Goal: Information Seeking & Learning: Find specific fact

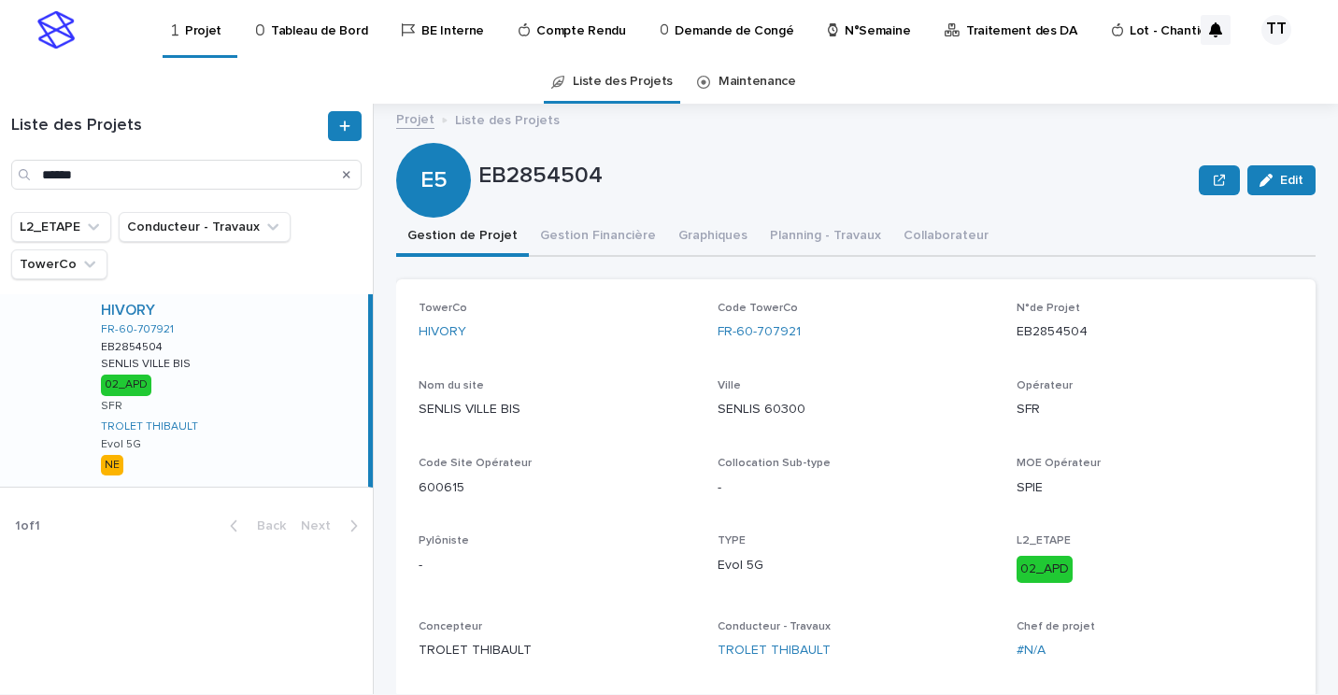
click at [848, 24] on p "N°Semaine" at bounding box center [877, 19] width 65 height 39
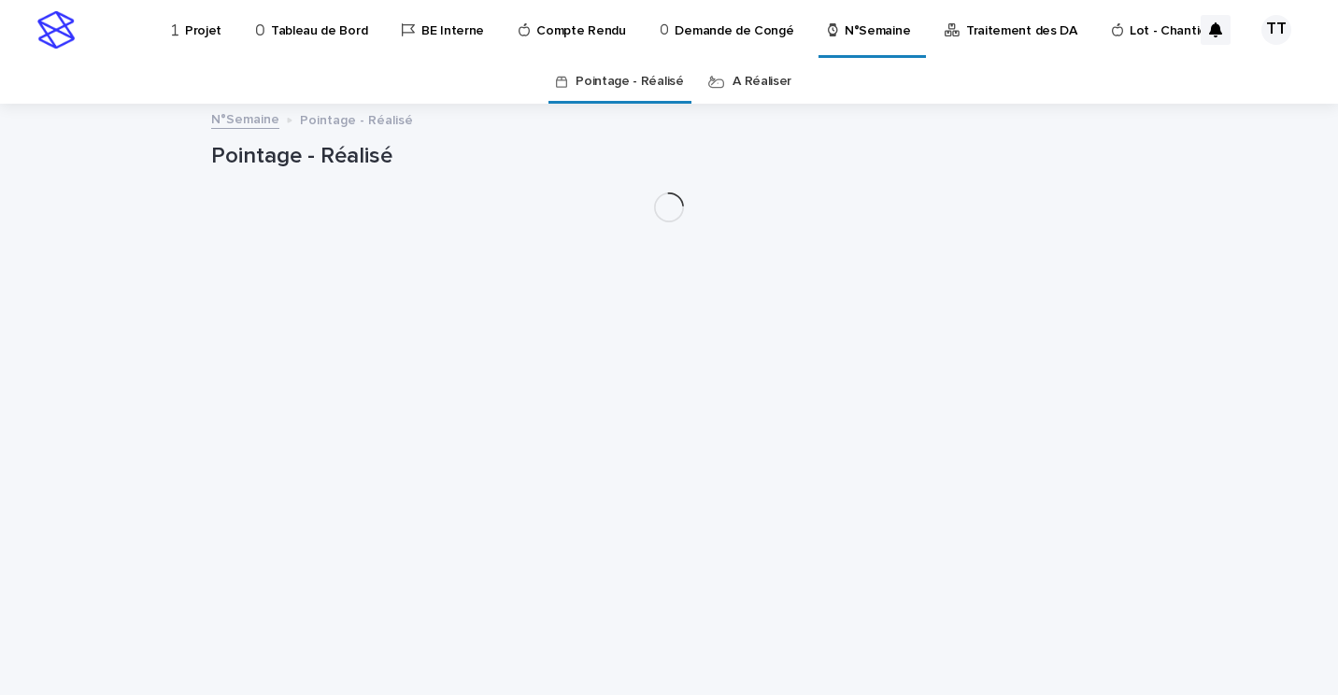
click at [733, 85] on link "A Réaliser" at bounding box center [762, 82] width 59 height 44
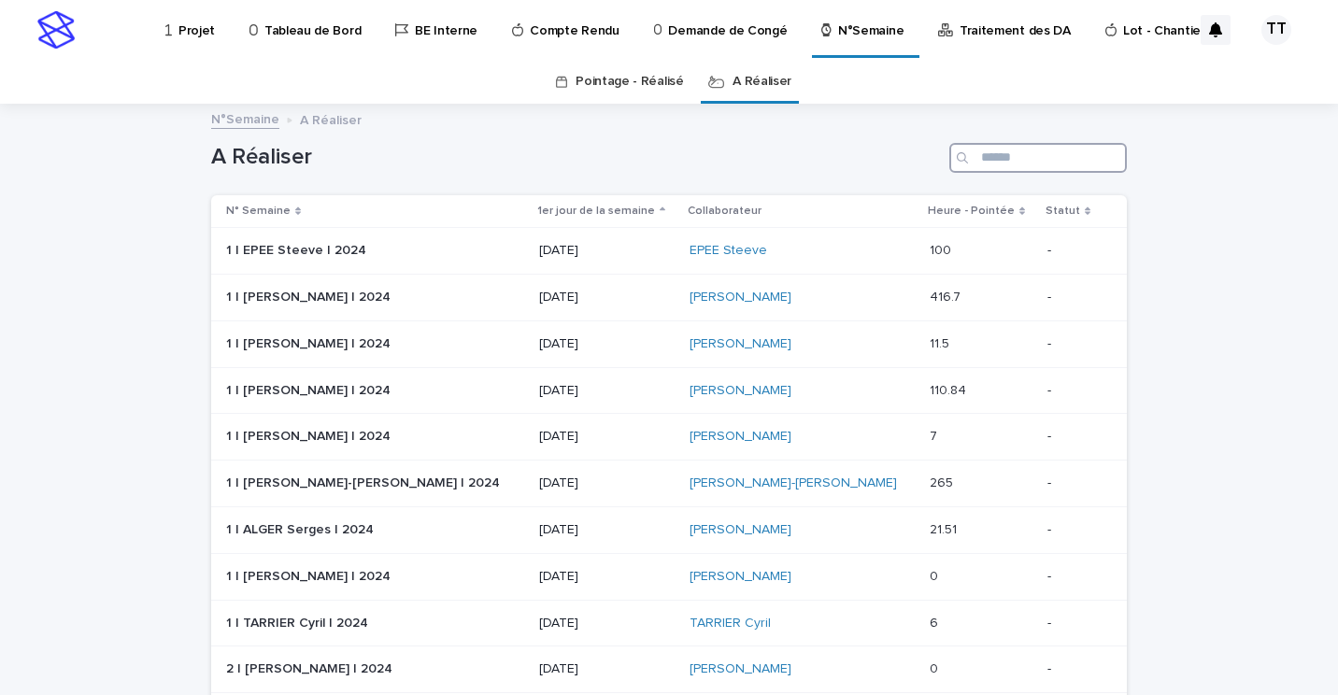
click at [991, 154] on input "Search" at bounding box center [1038, 158] width 178 height 30
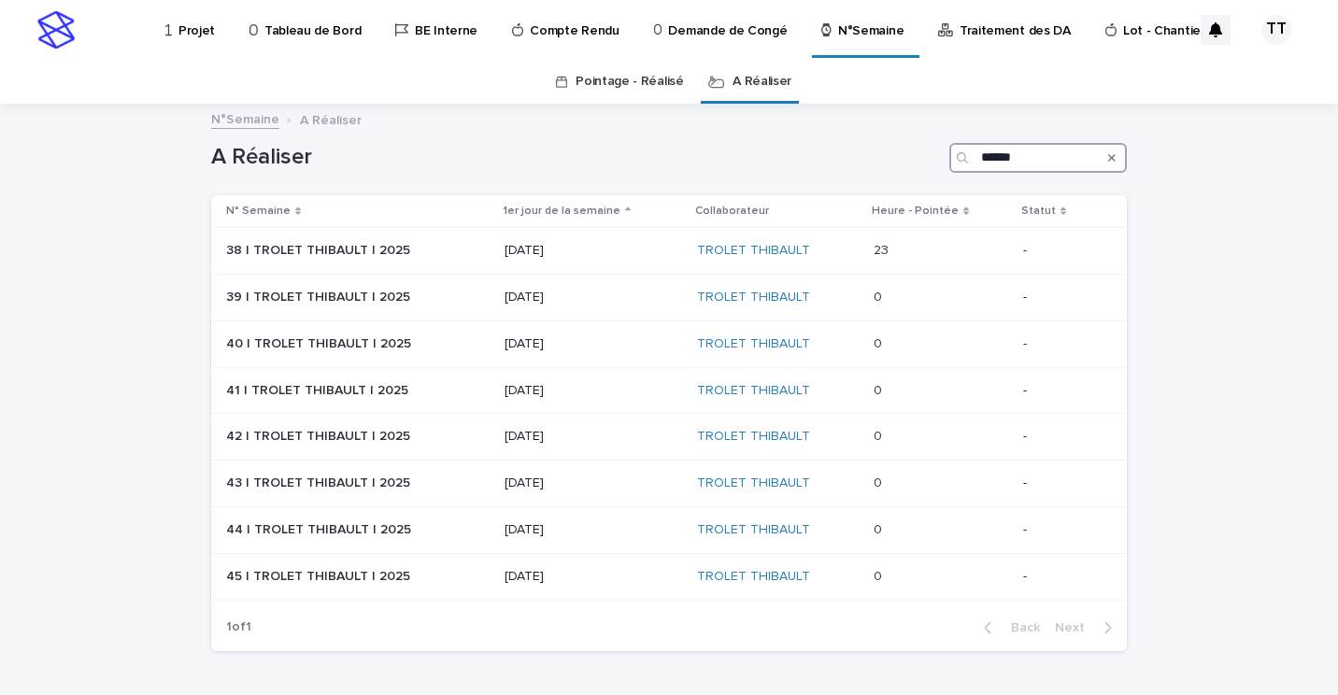
type input "******"
click at [866, 243] on td "23 23" at bounding box center [941, 251] width 150 height 47
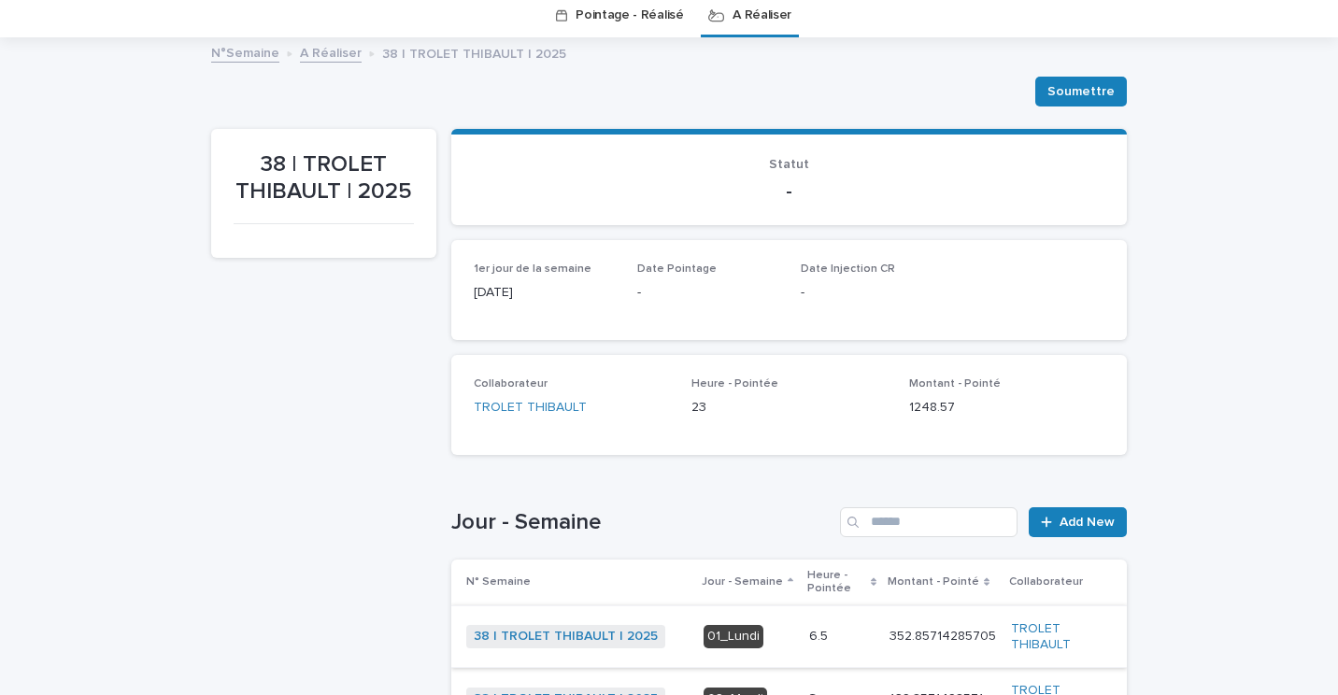
scroll to position [440, 0]
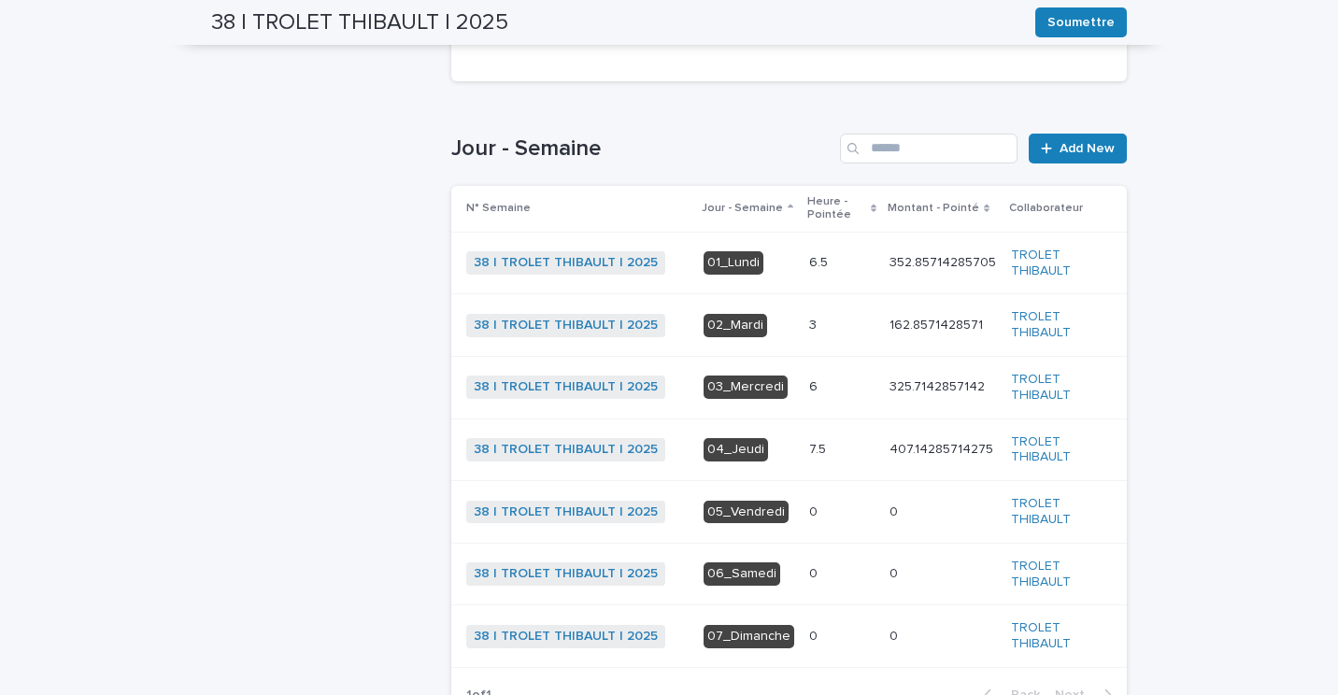
click at [840, 454] on p at bounding box center [841, 450] width 65 height 16
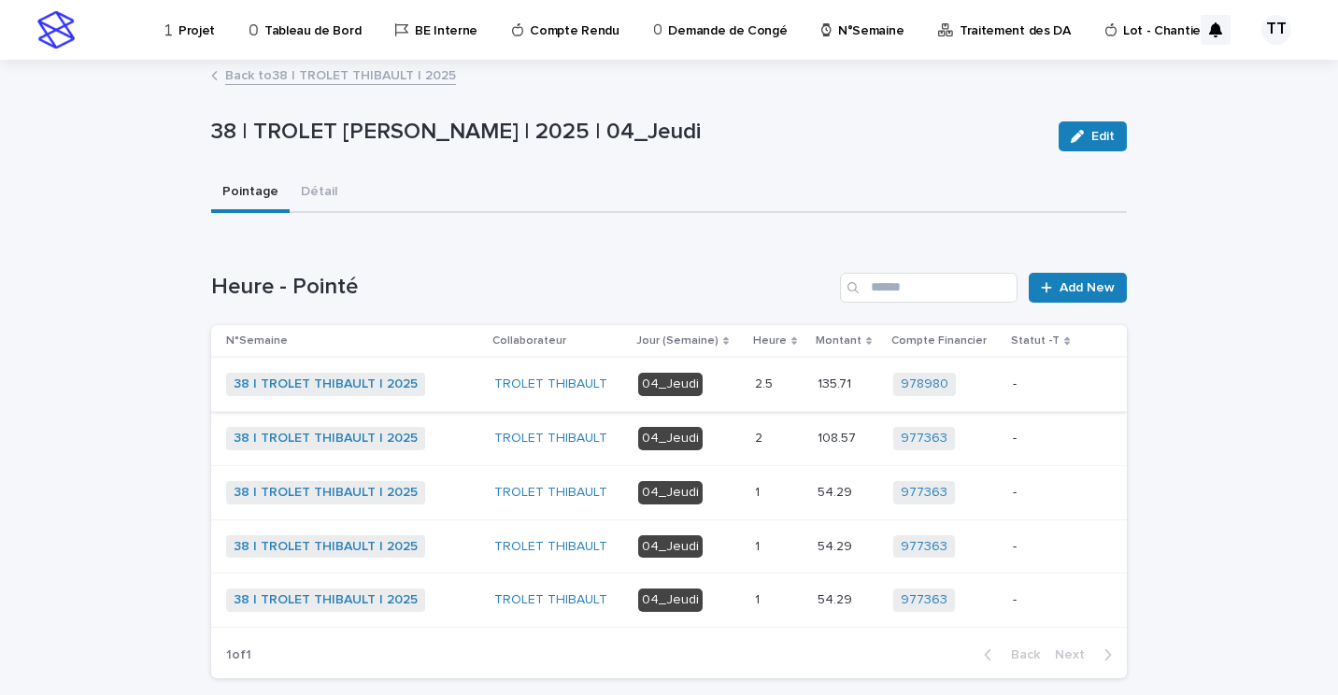
scroll to position [92, 0]
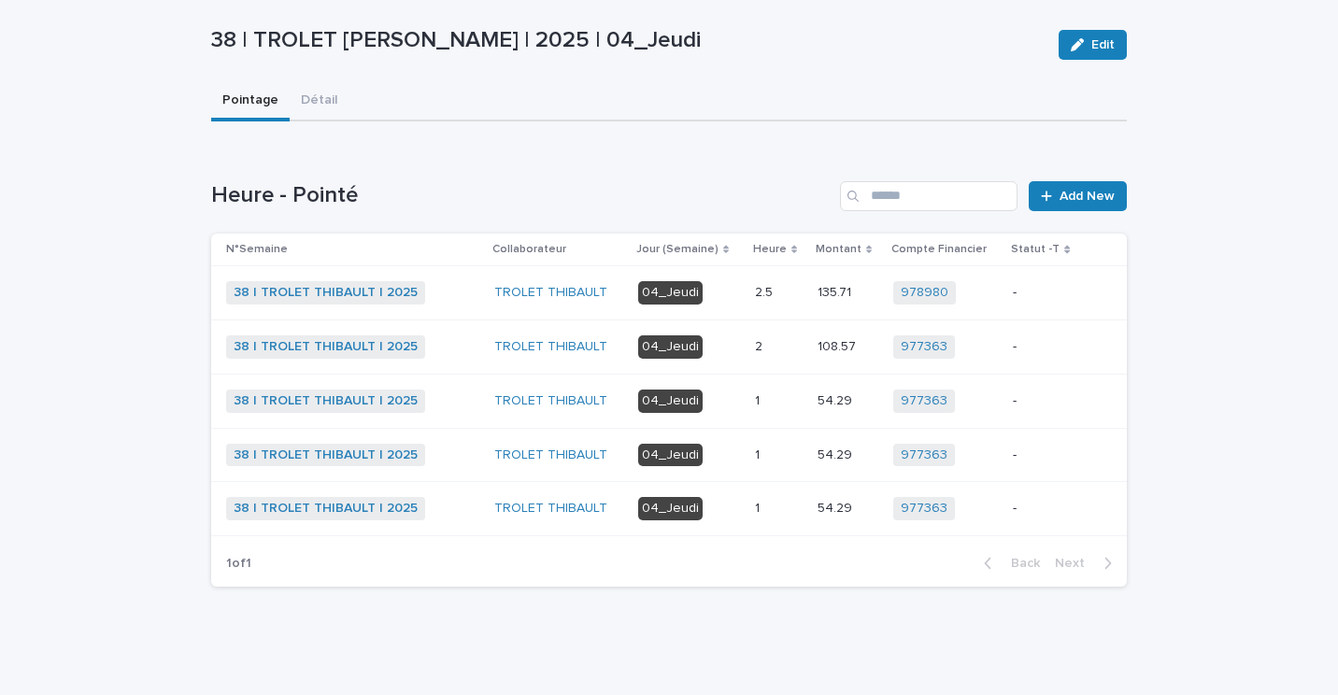
click at [712, 291] on p "04_Jeudi" at bounding box center [689, 292] width 102 height 23
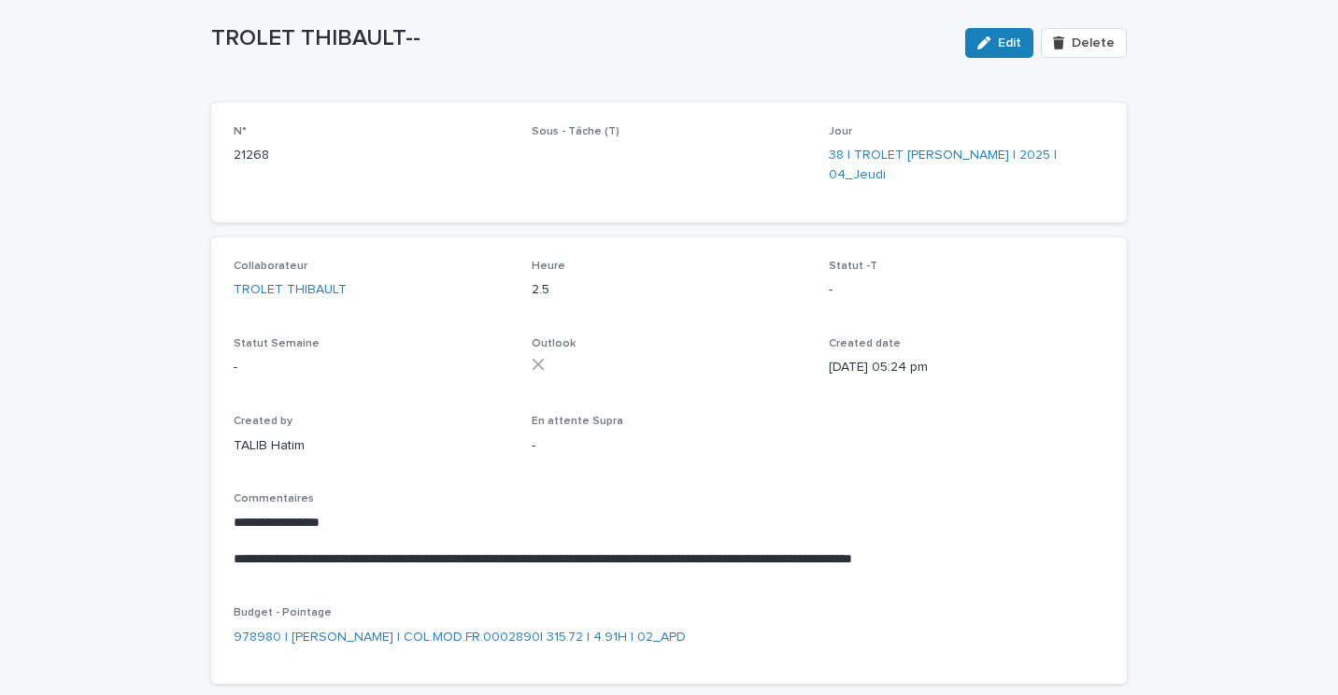
scroll to position [99, 0]
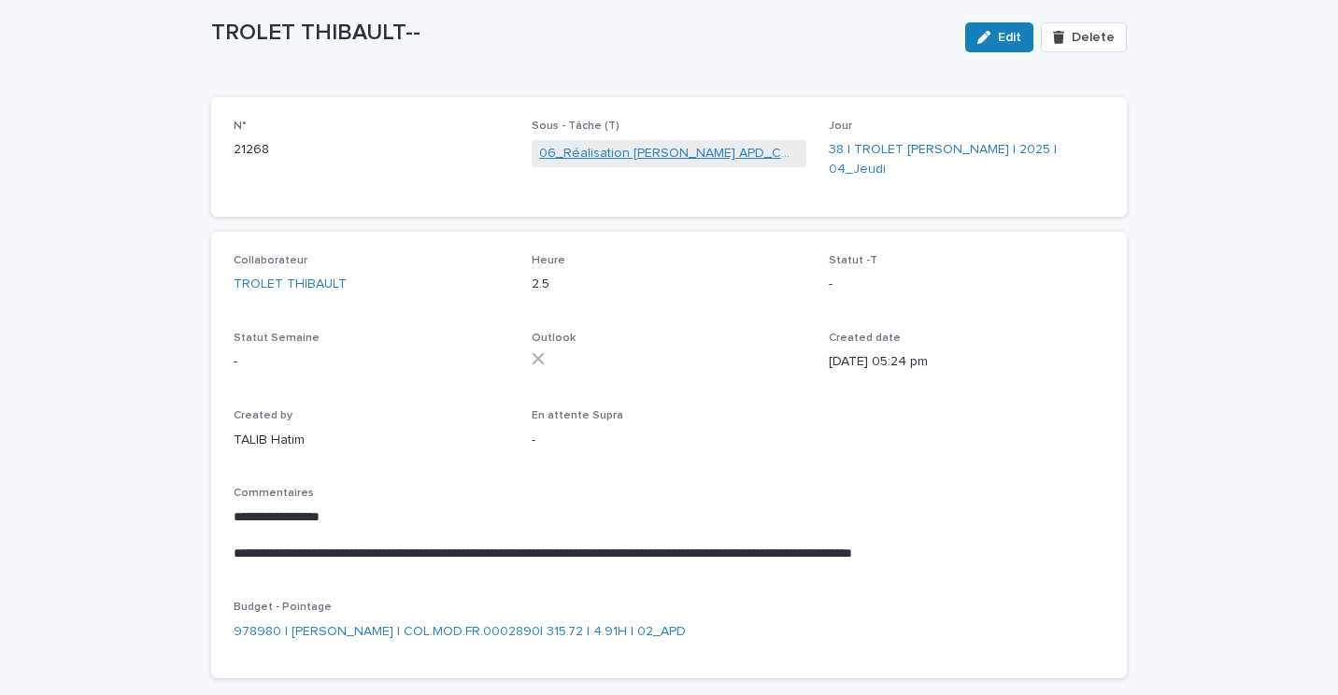
click at [667, 150] on link "06_Réalisation [PERSON_NAME] APD_COL.MOD.FR.0002890" at bounding box center [669, 154] width 261 height 20
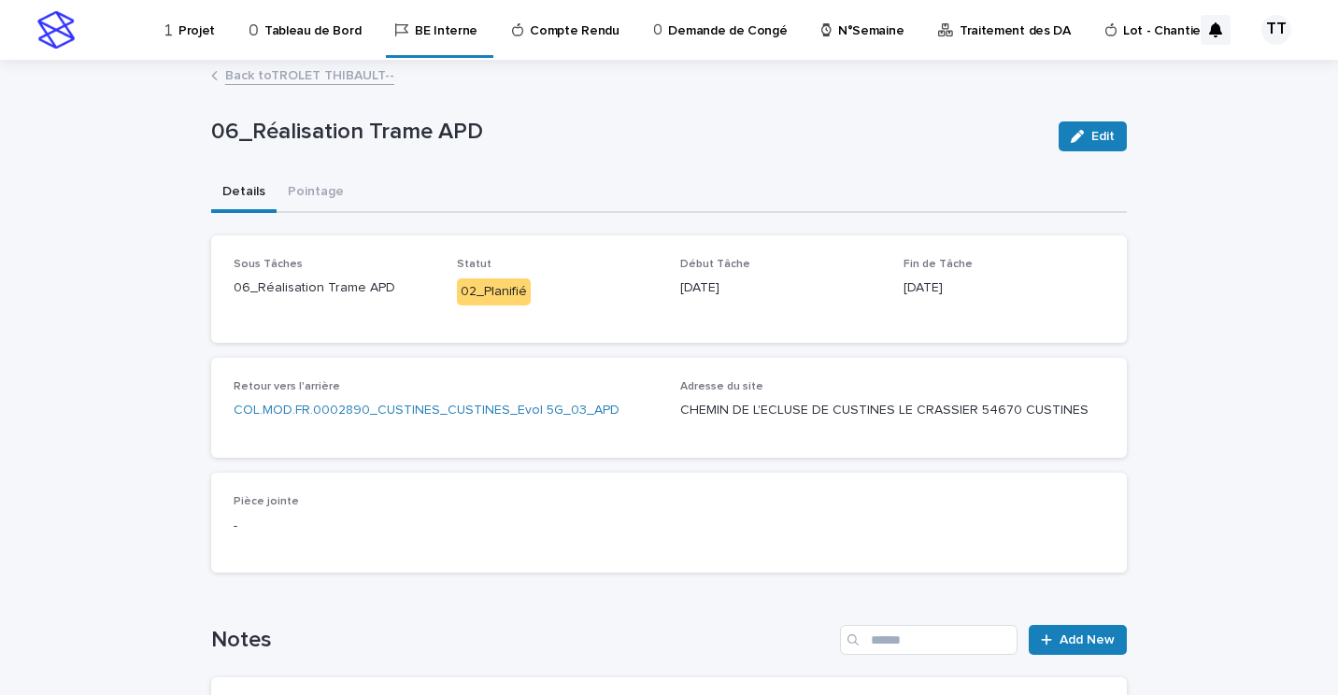
click at [319, 75] on link "Back to TROLET THIBAULT--" at bounding box center [309, 74] width 169 height 21
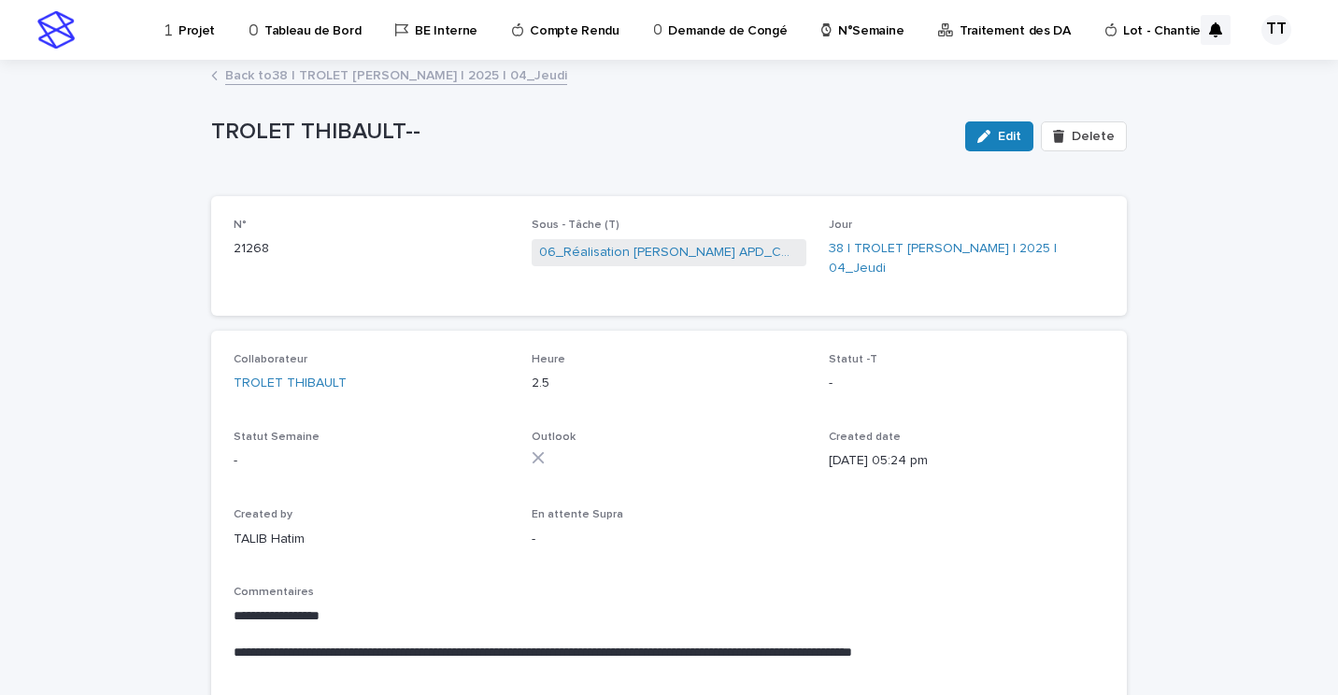
click at [349, 70] on link "Back to 38 | TROLET [PERSON_NAME] | 2025 | 04_Jeudi" at bounding box center [396, 74] width 342 height 21
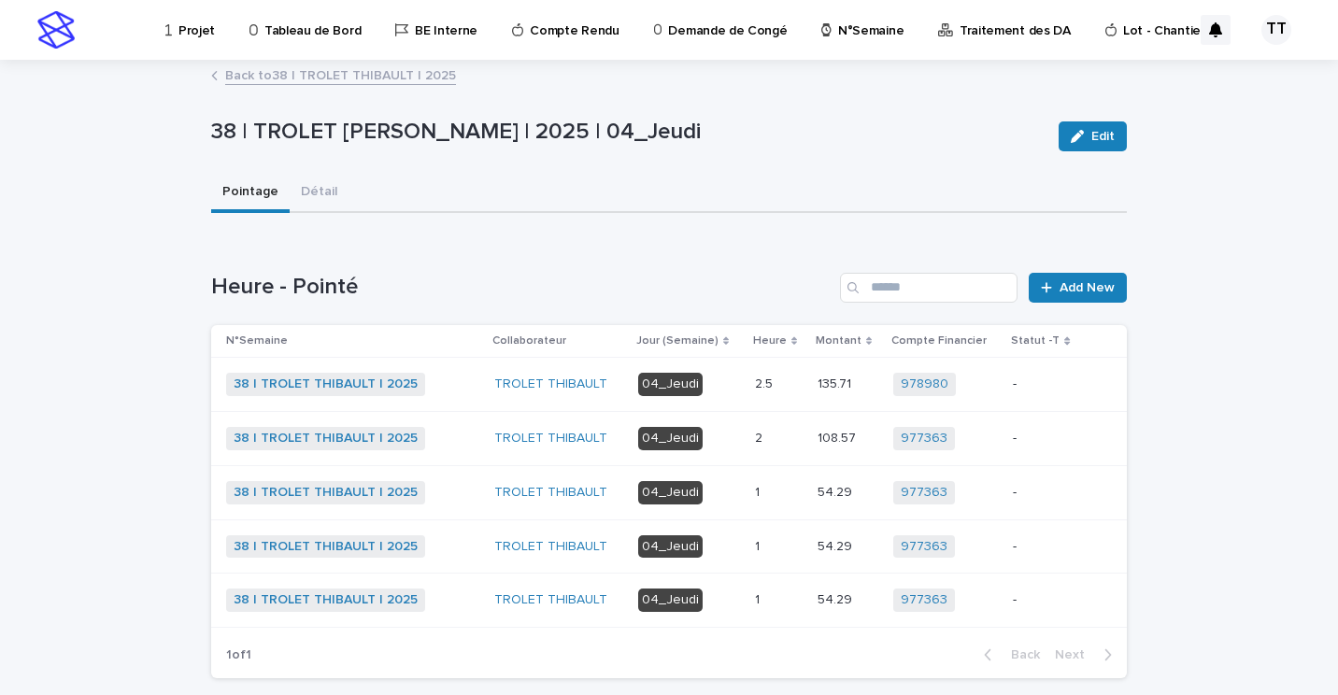
click at [773, 449] on div "2 2" at bounding box center [779, 438] width 48 height 31
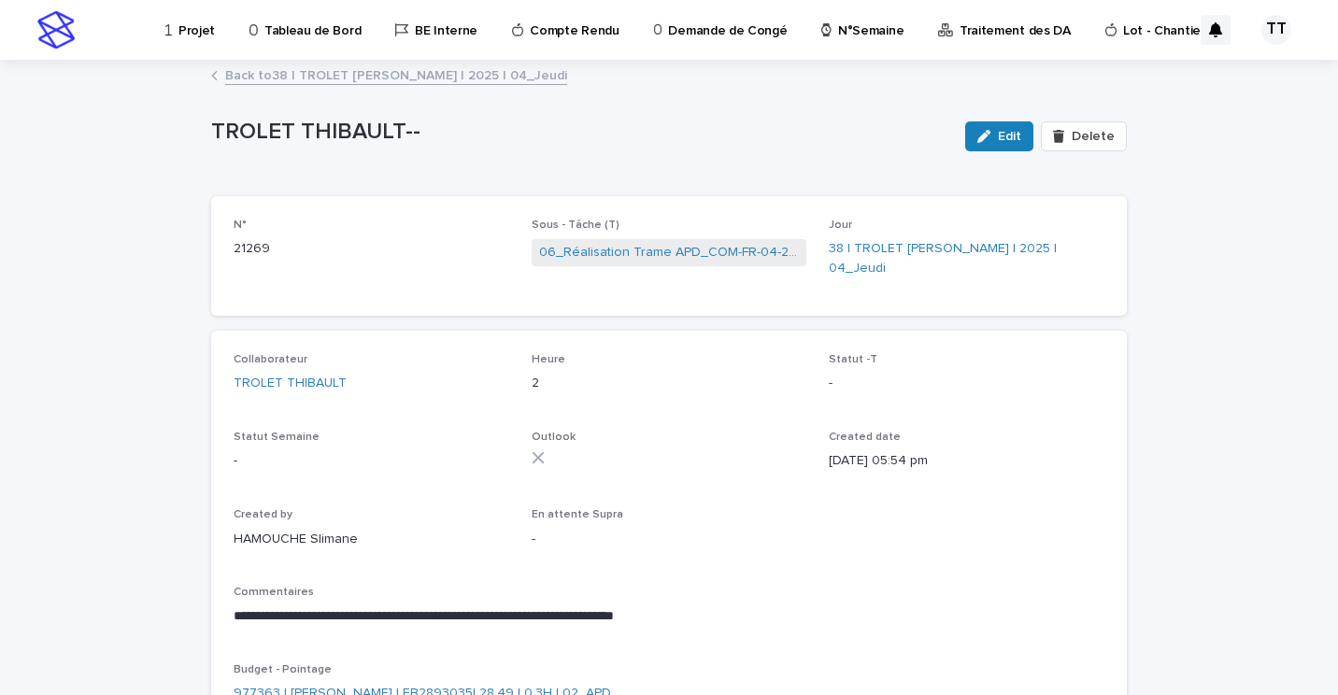
scroll to position [93, 0]
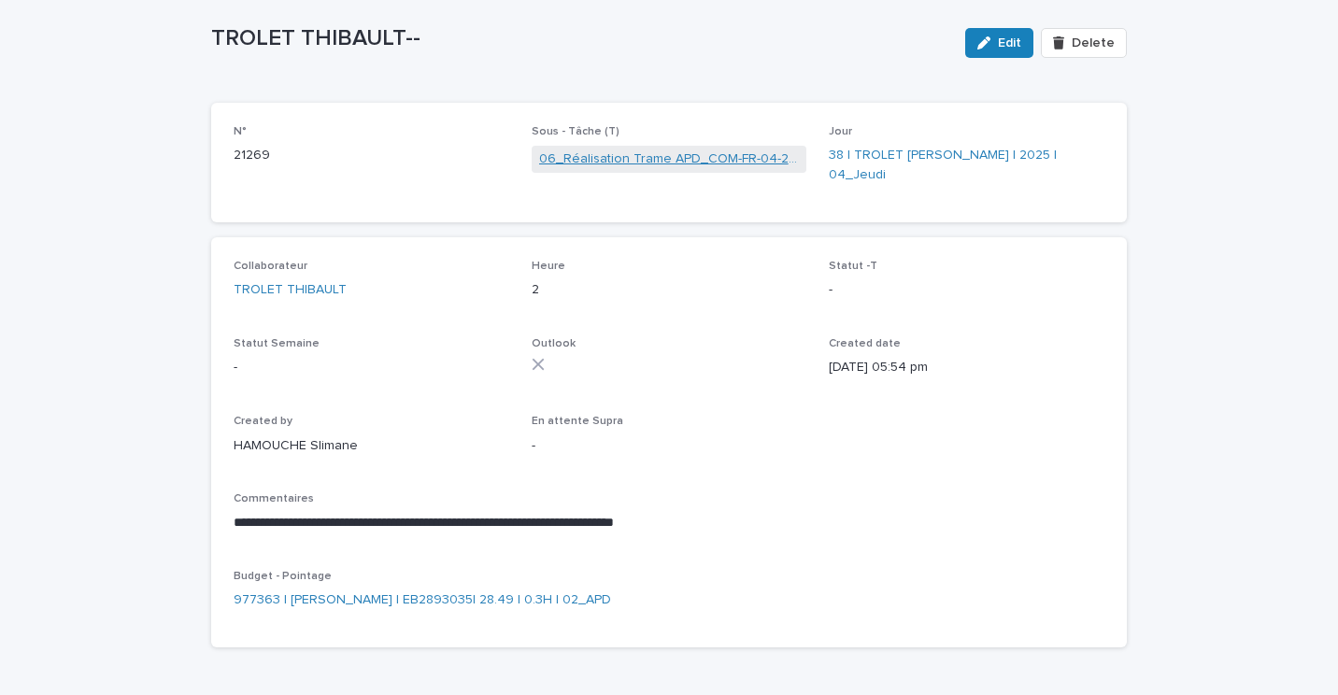
click at [692, 154] on link "06_Réalisation Trame APD_COM-FR-04-2893035" at bounding box center [669, 160] width 261 height 20
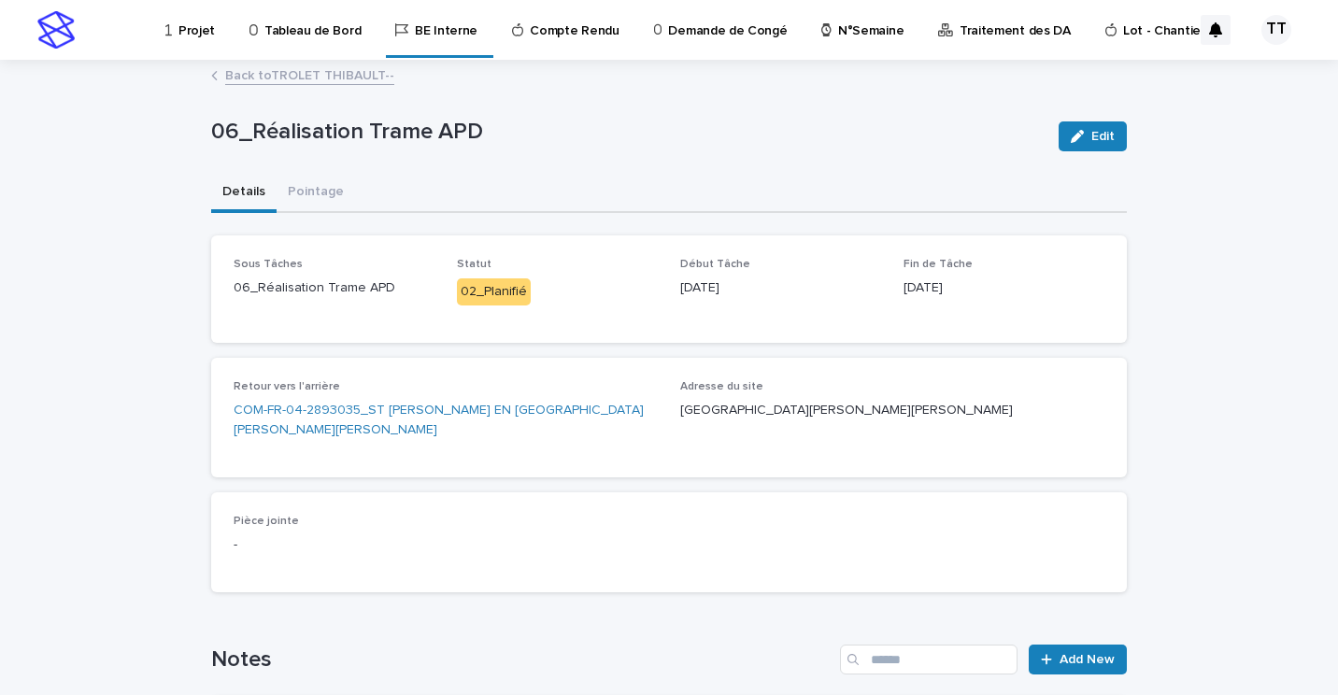
click at [285, 81] on link "Back to TROLET THIBAULT--" at bounding box center [309, 74] width 169 height 21
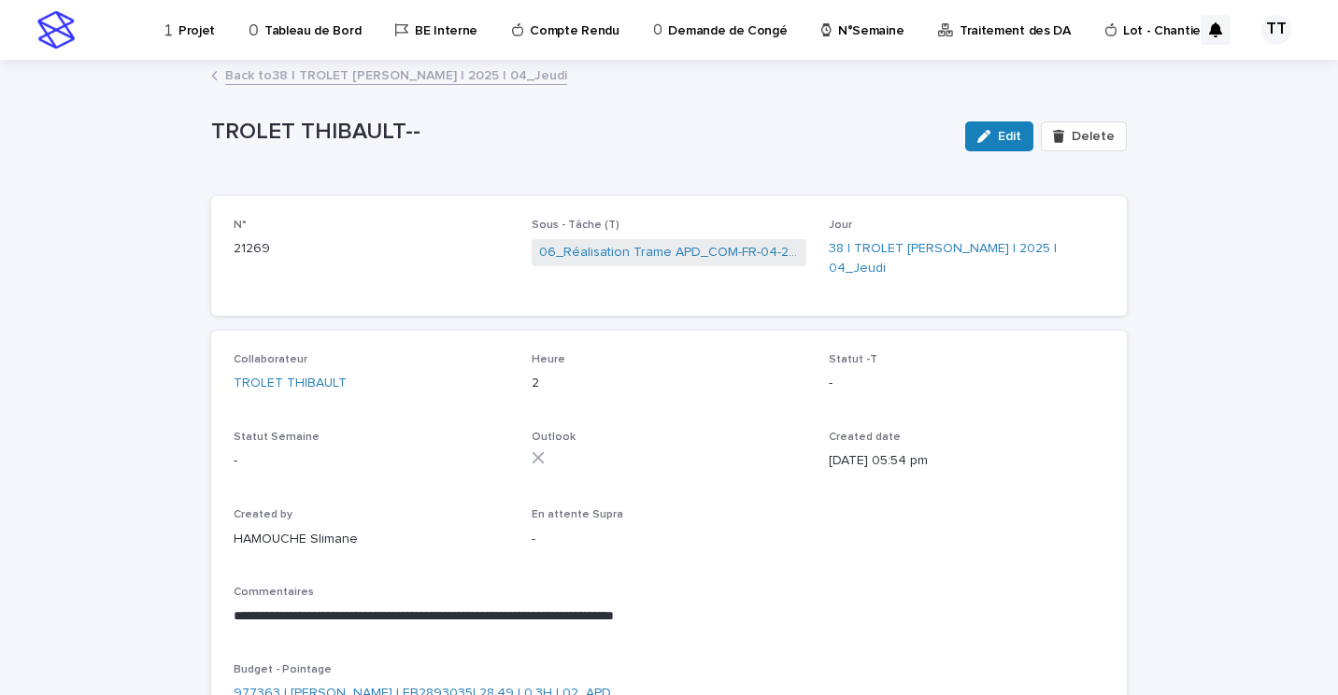
click at [335, 75] on link "Back to 38 | TROLET [PERSON_NAME] | 2025 | 04_Jeudi" at bounding box center [396, 74] width 342 height 21
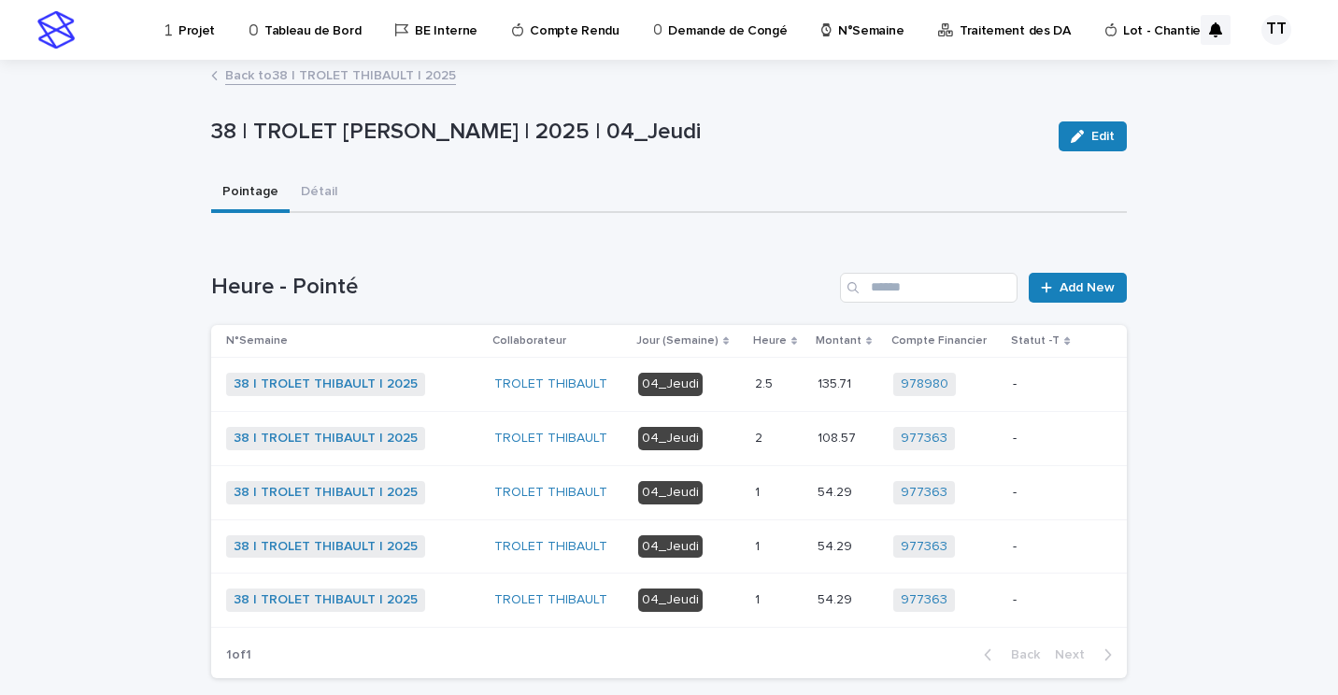
click at [719, 392] on p "04_Jeudi" at bounding box center [689, 384] width 102 height 23
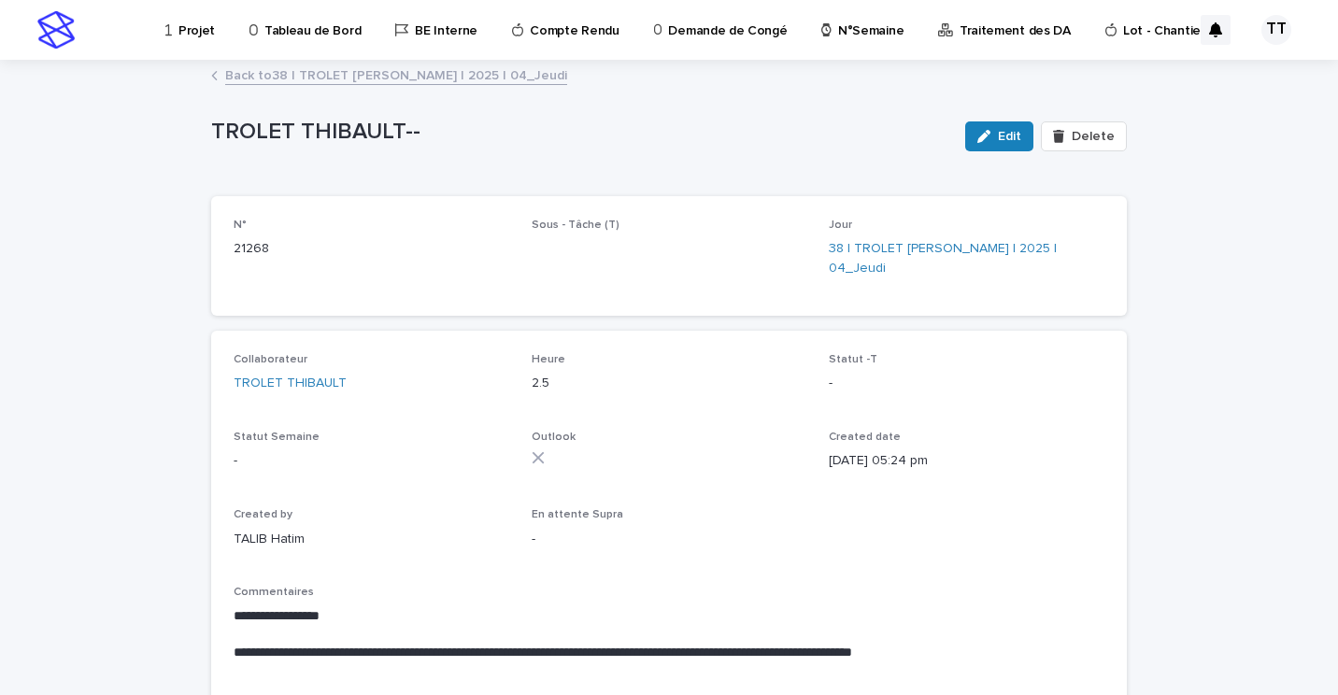
scroll to position [99, 0]
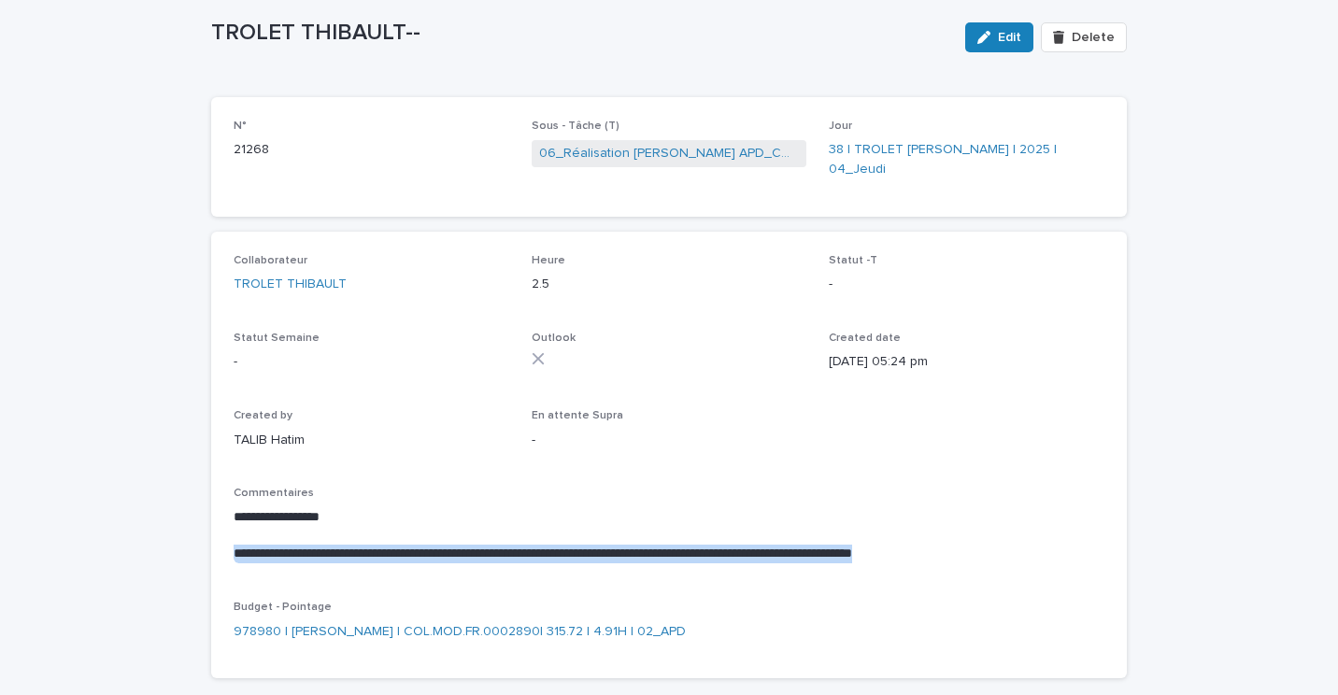
drag, startPoint x: 229, startPoint y: 542, endPoint x: 1089, endPoint y: 541, distance: 859.7
click at [1089, 545] on p "**********" at bounding box center [669, 554] width 871 height 19
copy p "**********"
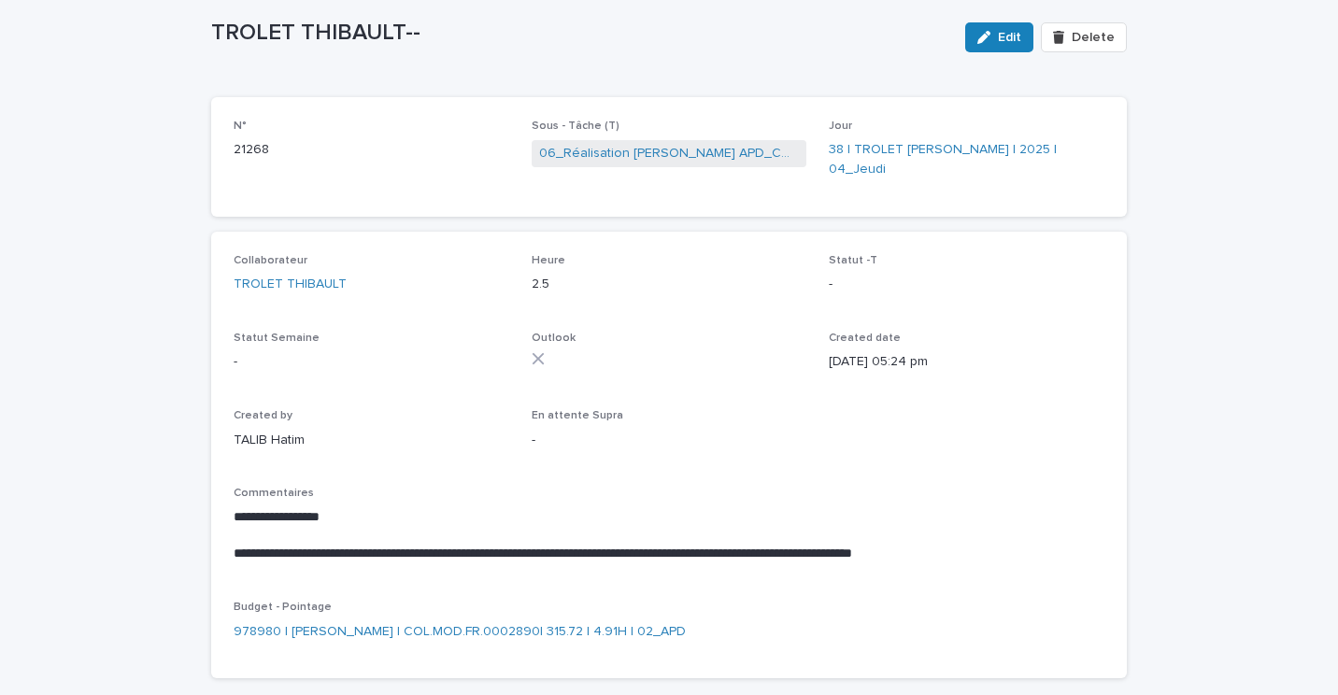
click at [602, 475] on div "**********" at bounding box center [669, 455] width 871 height 403
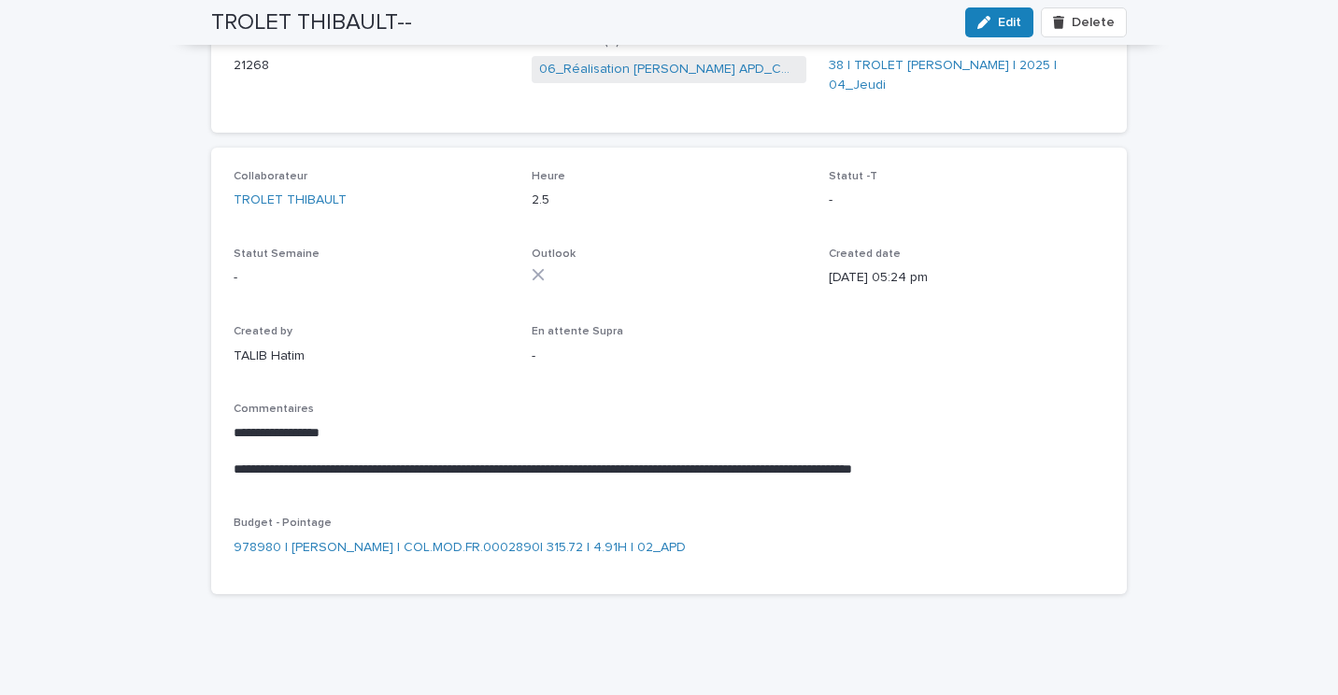
scroll to position [0, 0]
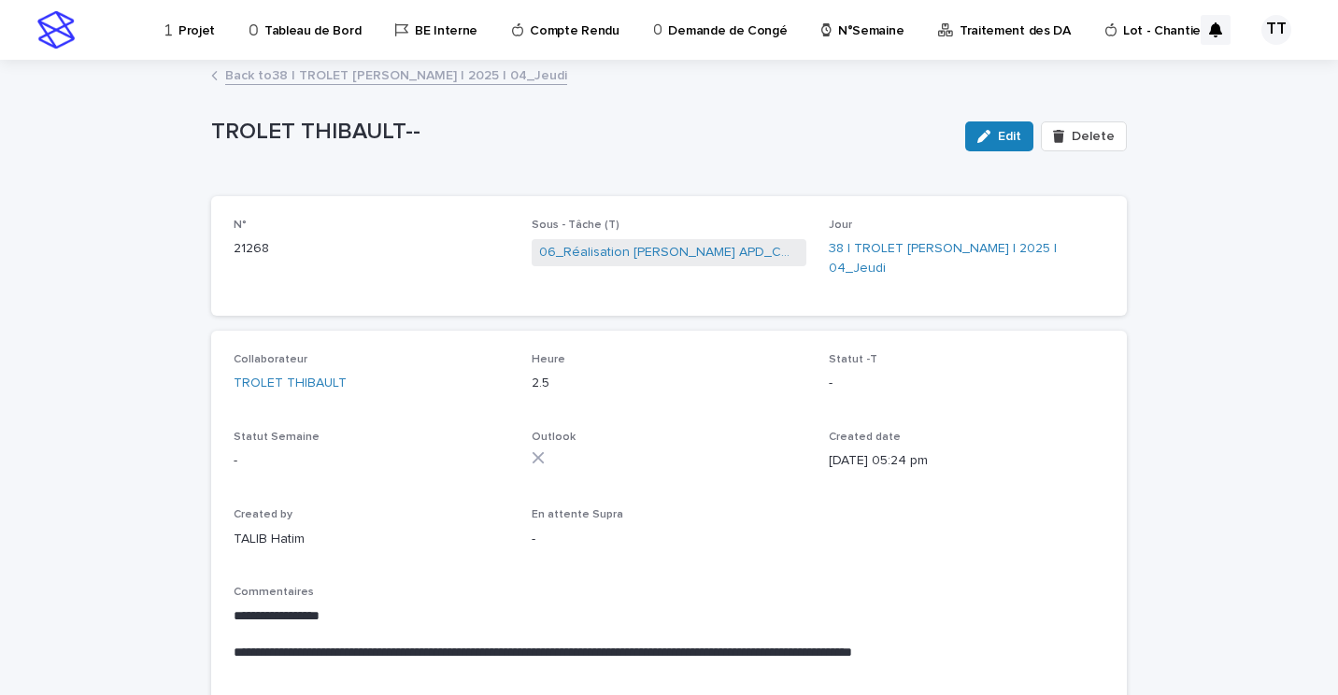
drag, startPoint x: 485, startPoint y: 475, endPoint x: 412, endPoint y: 585, distance: 132.2
click at [412, 586] on p "Commentaires" at bounding box center [669, 592] width 871 height 13
click at [615, 251] on link "06_Réalisation [PERSON_NAME] APD_COL.MOD.FR.0002890" at bounding box center [669, 253] width 261 height 20
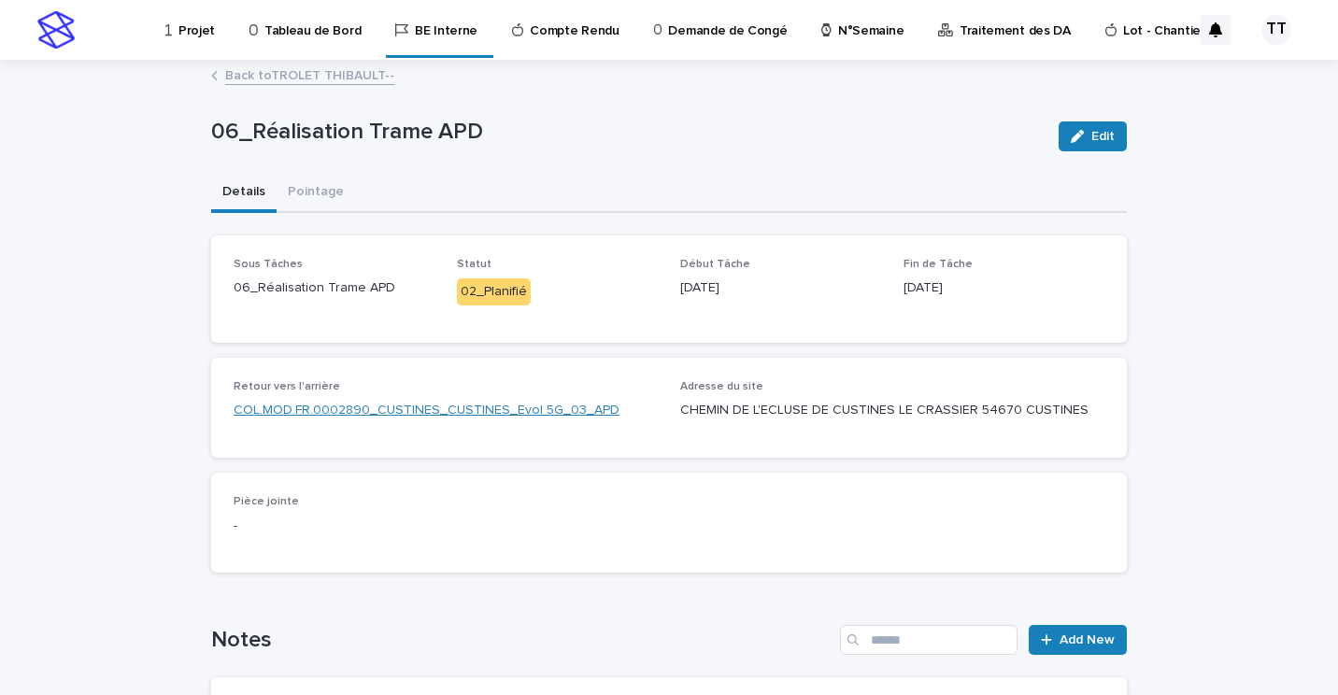
click at [478, 409] on link "COL.MOD.FR.0002890_CUSTINES_CUSTINES_Evol 5G_03_APD" at bounding box center [427, 411] width 386 height 20
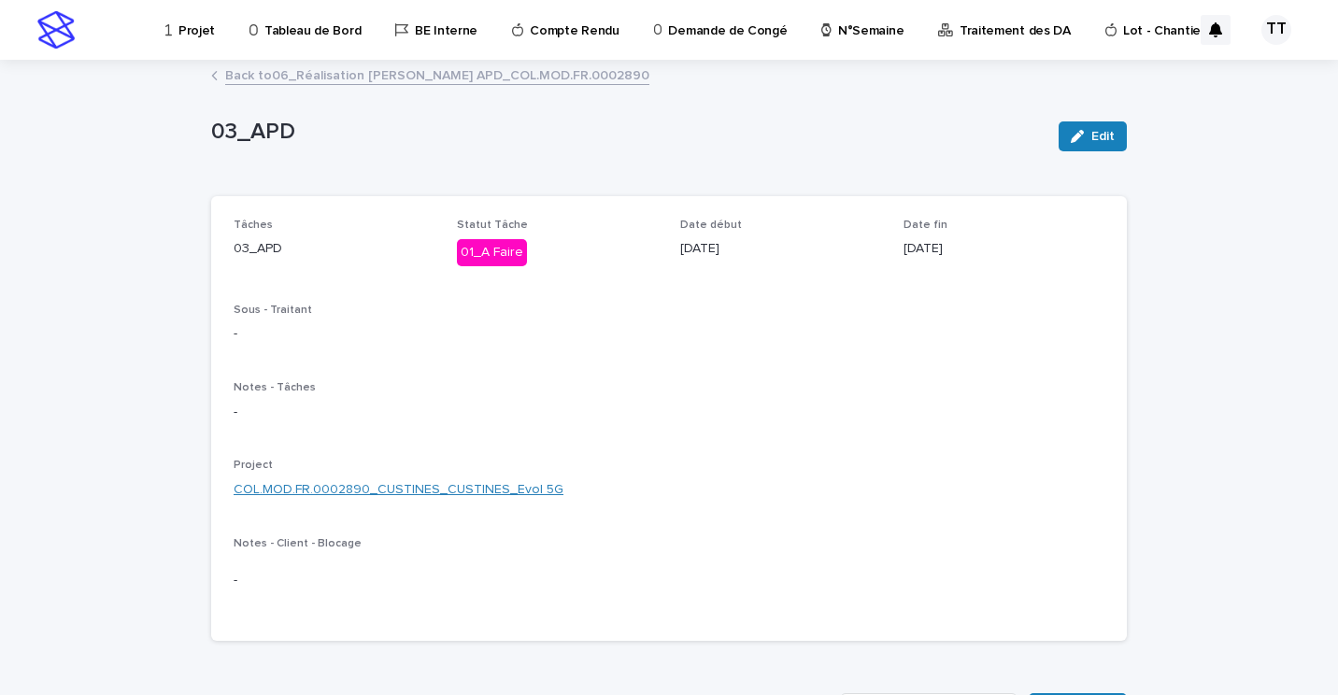
click at [421, 496] on link "COL.MOD.FR.0002890_CUSTINES_CUSTINES_Evol 5G" at bounding box center [399, 490] width 330 height 20
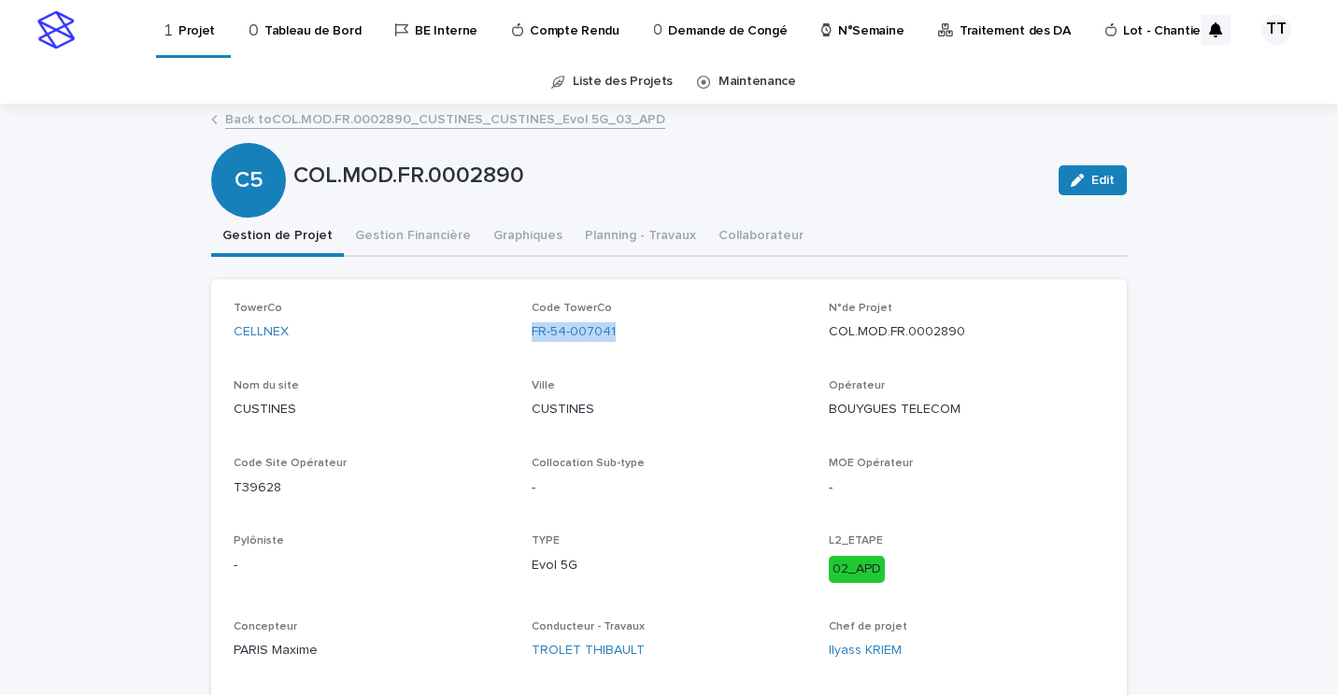
drag, startPoint x: 623, startPoint y: 332, endPoint x: 523, endPoint y: 331, distance: 100.0
click at [523, 331] on div "TowerCo CELLNEX Code TowerCo FR-54-007041 N°de Projet COL.MOD.FR.0002890 Nom du…" at bounding box center [669, 489] width 871 height 374
copy link "FR-54-007041"
drag, startPoint x: 820, startPoint y: 327, endPoint x: 960, endPoint y: 332, distance: 140.3
click at [960, 332] on div "TowerCo CELLNEX Code TowerCo FR-54-007041 N°de Projet COL.MOD.FR.0002890 Nom du…" at bounding box center [669, 489] width 871 height 374
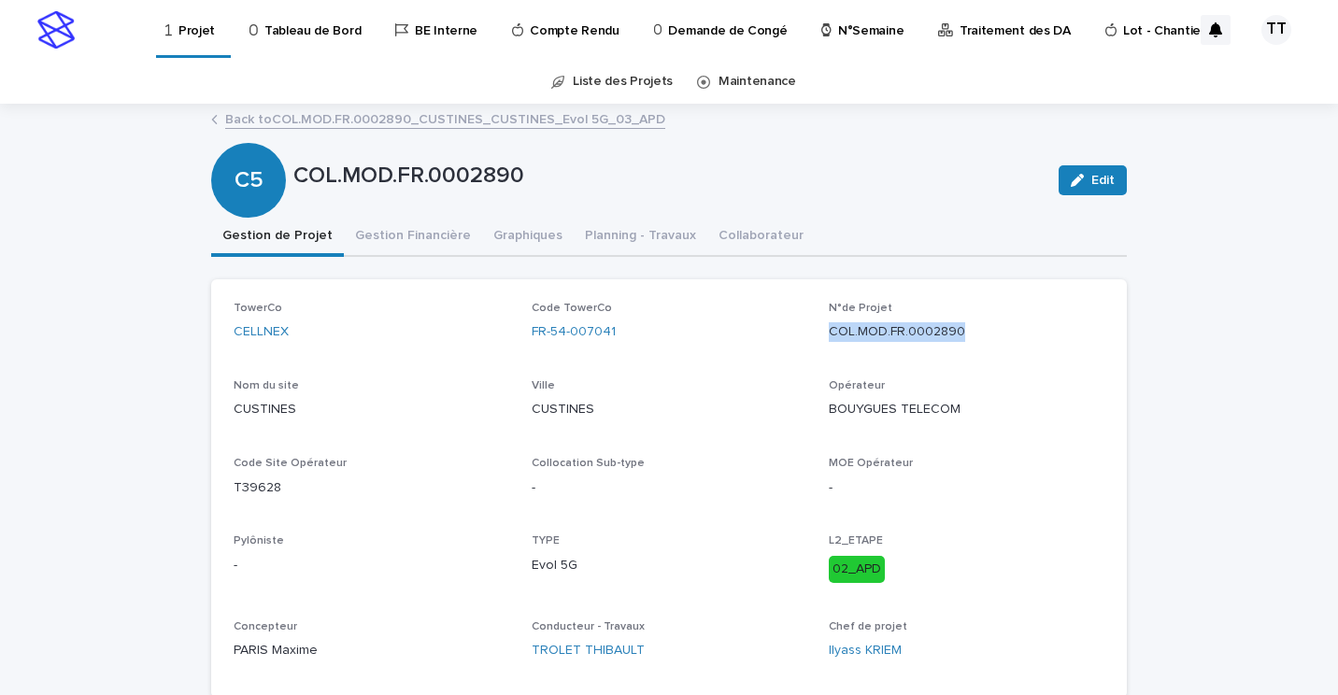
copy p "COL.MOD.FR.0002890"
drag, startPoint x: 275, startPoint y: 486, endPoint x: 166, endPoint y: 491, distance: 108.5
copy p "T39628"
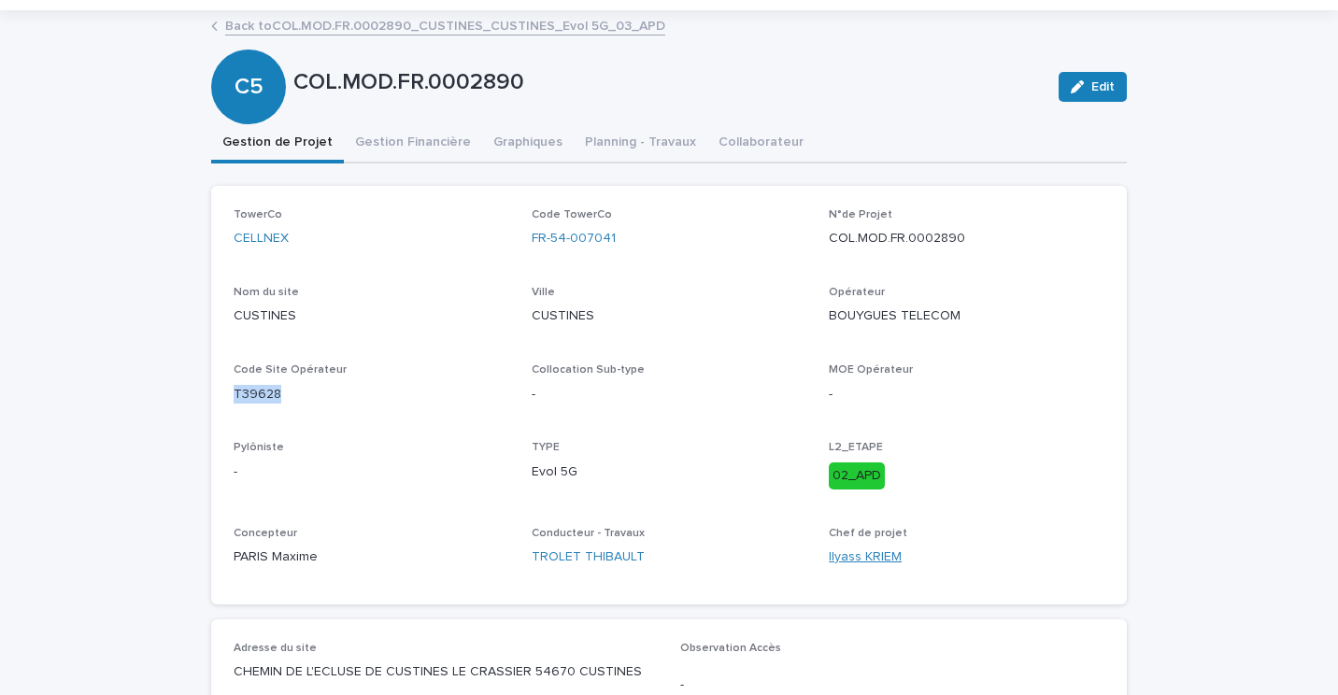
click at [850, 554] on link "Ilyass KRIEM" at bounding box center [865, 558] width 73 height 20
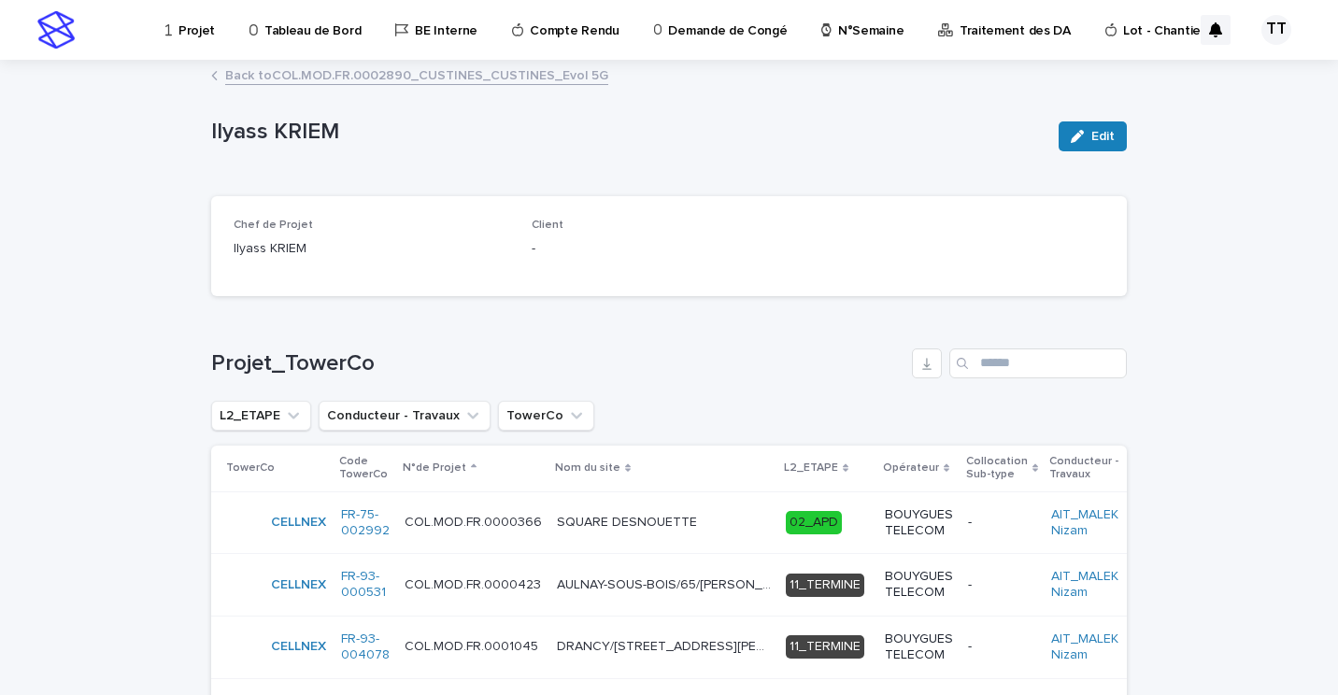
click at [247, 74] on link "Back to COL.MOD.FR.0002890_CUSTINES_CUSTINES_Evol 5G" at bounding box center [416, 74] width 383 height 21
